Goal: Information Seeking & Learning: Learn about a topic

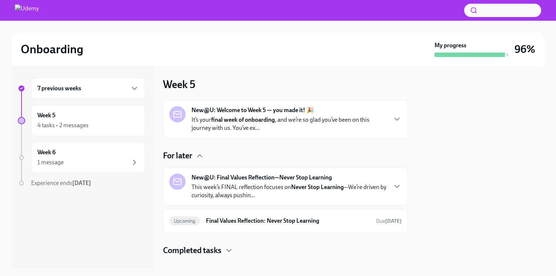
scroll to position [11, 0]
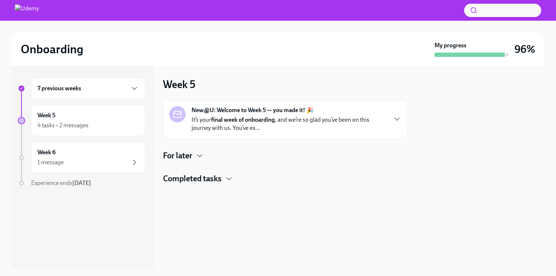
click at [204, 131] on p "It’s your final week of onboarding , and we’re so glad you’ve been on this jour…" at bounding box center [288, 124] width 195 height 16
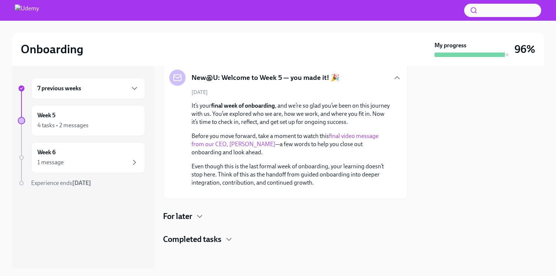
scroll to position [102, 0]
click at [199, 218] on icon "button" at bounding box center [199, 216] width 9 height 9
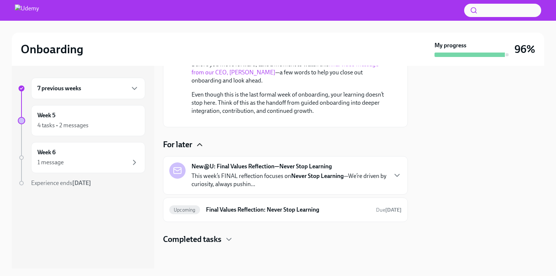
scroll to position [174, 0]
click at [230, 171] on div "New@U: Final Values Reflection—Never Stop Learning This week’s FINAL reflection…" at bounding box center [288, 175] width 195 height 26
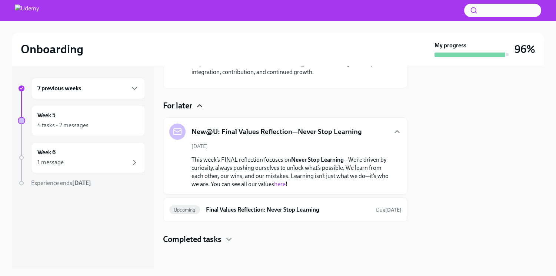
scroll to position [212, 0]
click at [186, 211] on span "Upcoming" at bounding box center [184, 210] width 31 height 6
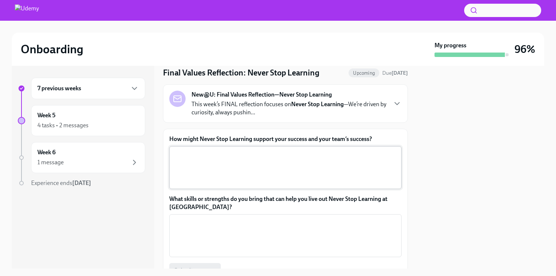
scroll to position [15, 0]
